Goal: Find specific page/section: Locate a particular part of the current website

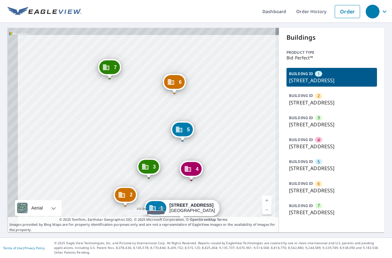
drag, startPoint x: 184, startPoint y: 105, endPoint x: 241, endPoint y: 181, distance: 94.6
click at [241, 181] on div "2 19553 Farmington Rd Livonia, MI 48152 3 19475 Farmington Rd Livonia, MI 48152…" at bounding box center [143, 130] width 271 height 205
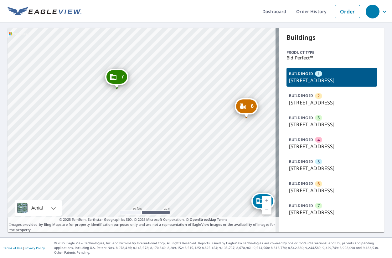
drag, startPoint x: 147, startPoint y: 89, endPoint x: 147, endPoint y: 123, distance: 33.5
click at [147, 123] on div "2 19553 Farmington Rd Livonia, MI 48152 3 19475 Farmington Rd Livonia, MI 48152…" at bounding box center [143, 130] width 271 height 205
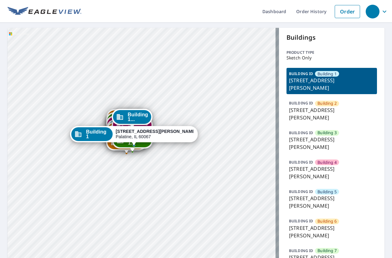
drag, startPoint x: 169, startPoint y: 153, endPoint x: 161, endPoint y: 58, distance: 95.1
click at [161, 58] on div "Building [GEOGRAPHIC_DATA][STREET_ADDRESS][PERSON_NAME] [GEOGRAPHIC_DATA][STREE…" at bounding box center [143, 240] width 271 height 425
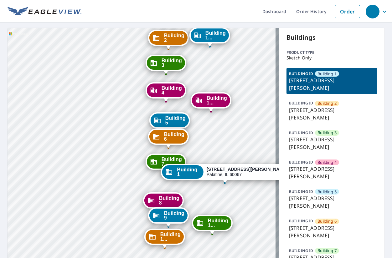
drag, startPoint x: 134, startPoint y: 113, endPoint x: 89, endPoint y: 85, distance: 53.1
click at [89, 85] on div "Building [GEOGRAPHIC_DATA][STREET_ADDRESS][PERSON_NAME] [GEOGRAPHIC_DATA][STREE…" at bounding box center [143, 240] width 271 height 425
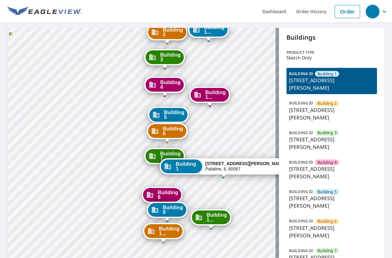
drag, startPoint x: 206, startPoint y: 150, endPoint x: 204, endPoint y: 144, distance: 5.8
click at [204, 144] on div "Building [GEOGRAPHIC_DATA][STREET_ADDRESS][PERSON_NAME] [GEOGRAPHIC_DATA][STREE…" at bounding box center [143, 240] width 271 height 425
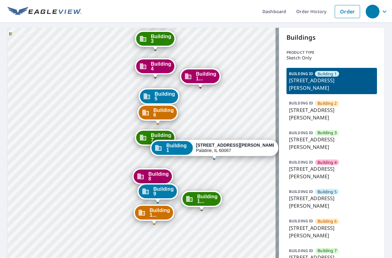
drag, startPoint x: 227, startPoint y: 115, endPoint x: 214, endPoint y: 100, distance: 19.6
click at [214, 100] on div "Building 2 42 North Smith Street Palatine, IL 60067 Building 3 42 North Smith S…" at bounding box center [143, 240] width 271 height 425
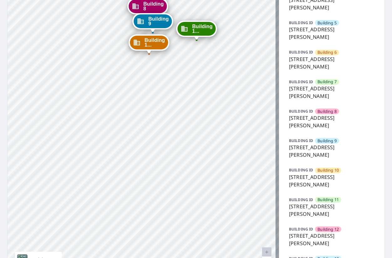
scroll to position [188, 0]
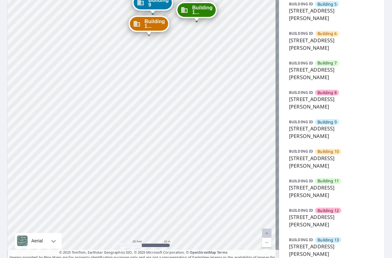
click at [317, 209] on span "Building 12" at bounding box center [327, 211] width 21 height 6
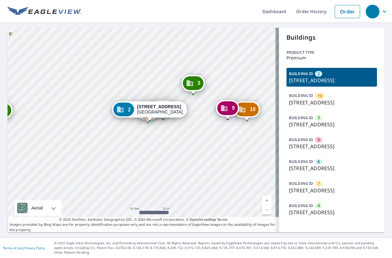
drag, startPoint x: 188, startPoint y: 161, endPoint x: 191, endPoint y: 150, distance: 11.9
click at [191, 150] on div "10 4680-4684 Lake Villa Dr Clearwater, FL 33762 3 4700-4710 Lake Villa Dr Clear…" at bounding box center [143, 130] width 271 height 205
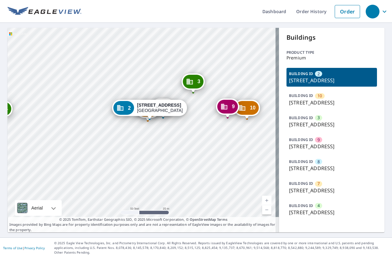
click at [316, 194] on p "4726-4730 Lake Villa Dr, Clearwater, FL, 33762" at bounding box center [331, 191] width 85 height 8
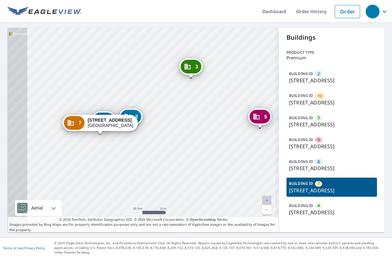
drag, startPoint x: 165, startPoint y: 159, endPoint x: 201, endPoint y: 158, distance: 35.7
click at [201, 158] on div "2 4740-4750 Lake Villa Dr Clearwater, FL 33762 10 4680-4684 Lake Villa Dr Clear…" at bounding box center [143, 130] width 271 height 205
